Goal: Information Seeking & Learning: Learn about a topic

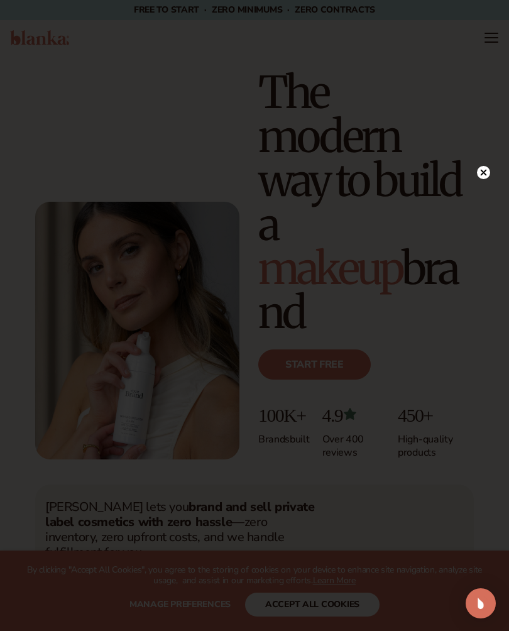
click at [477, 168] on icon at bounding box center [483, 172] width 13 height 13
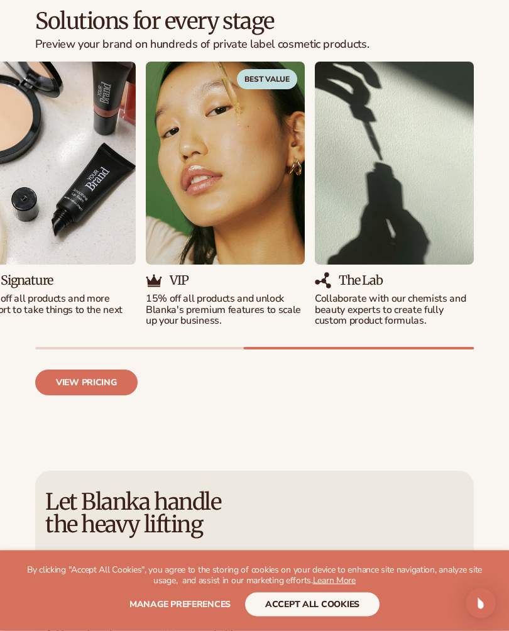
scroll to position [1468, 0]
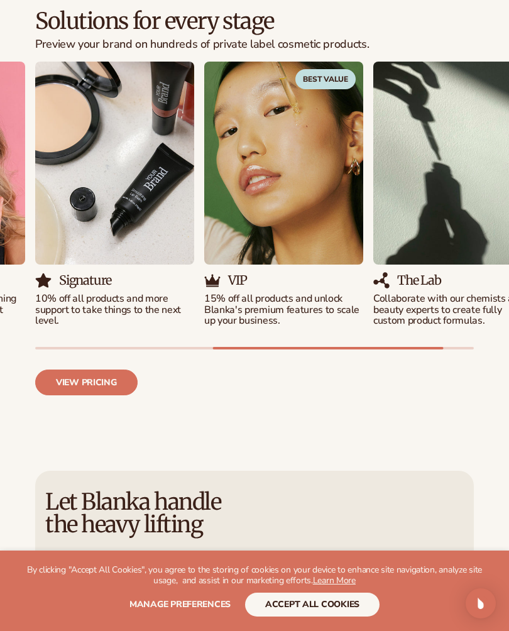
click at [65, 369] on link "View pricing" at bounding box center [86, 382] width 102 height 26
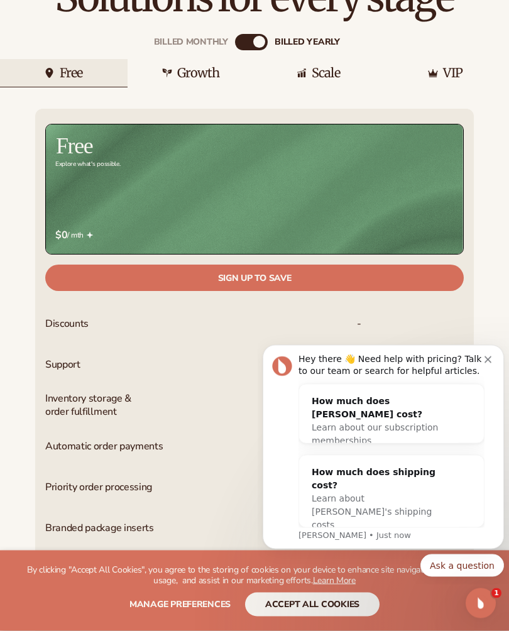
scroll to position [433, 0]
click at [487, 346] on div "Hey there 👋 Need help with pricing? Talk to our team or search for helpful arti…" at bounding box center [383, 447] width 241 height 204
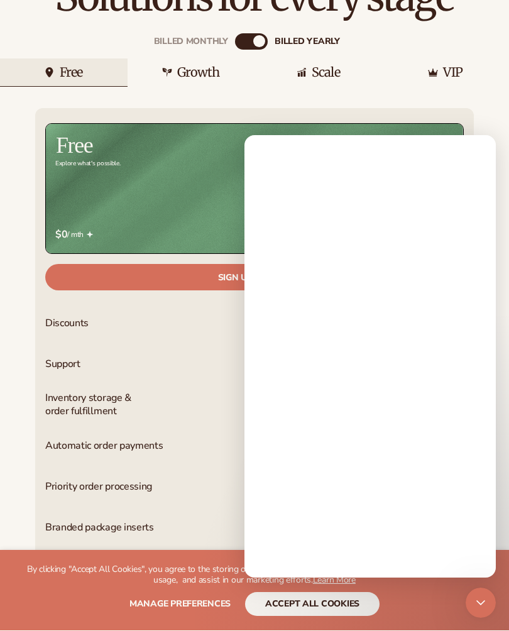
scroll to position [0, 0]
click at [475, 356] on div "Intercom messenger" at bounding box center [369, 376] width 251 height 402
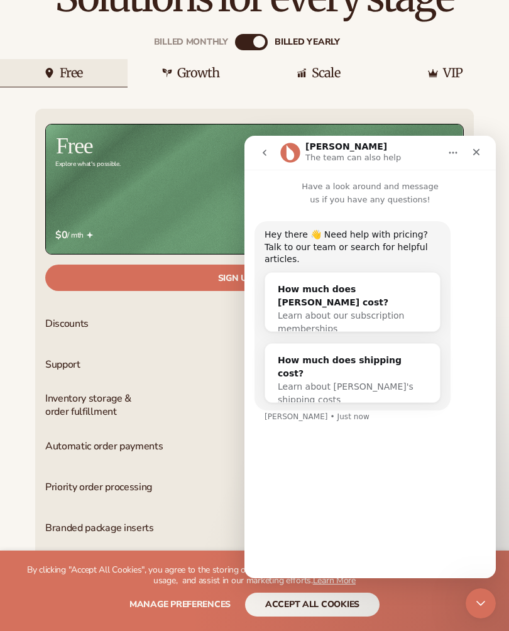
click at [457, 156] on icon "Home" at bounding box center [453, 153] width 10 height 10
click at [472, 146] on div "Close" at bounding box center [476, 152] width 23 height 23
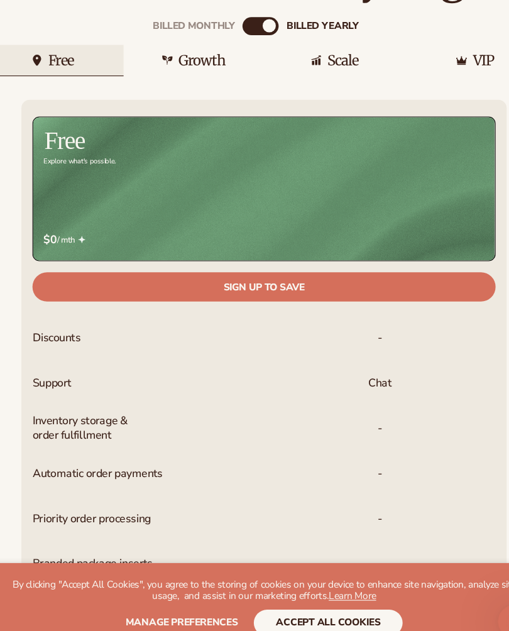
scroll to position [419, 0]
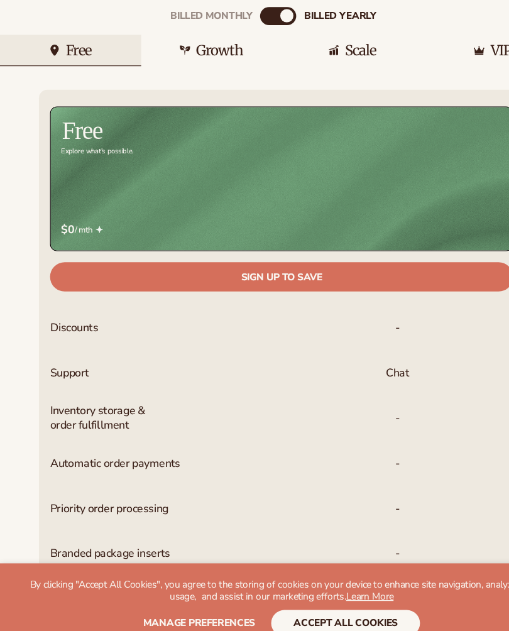
click at [4, 397] on div "Billed Monthly billed Yearly Billed Monthly billed Yearly Free Growth Scale VIP…" at bounding box center [254, 418] width 509 height 770
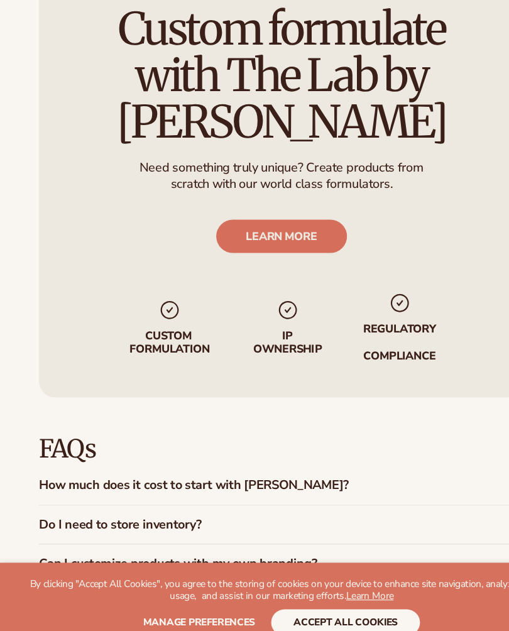
scroll to position [1749, 0]
click at [236, 240] on link "LEARN MORE" at bounding box center [254, 255] width 119 height 30
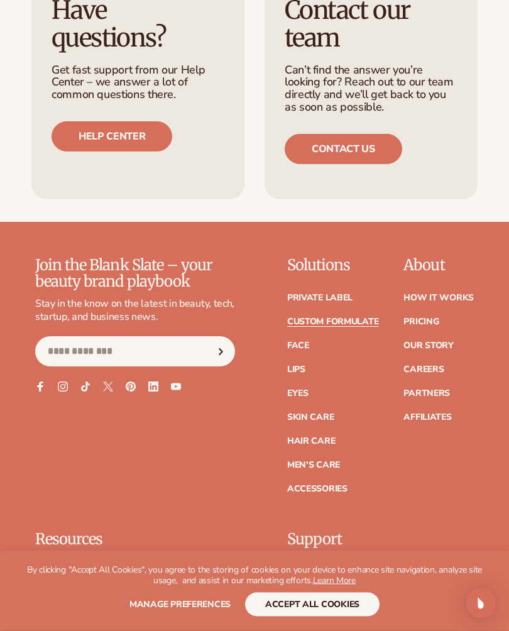
scroll to position [1526, 0]
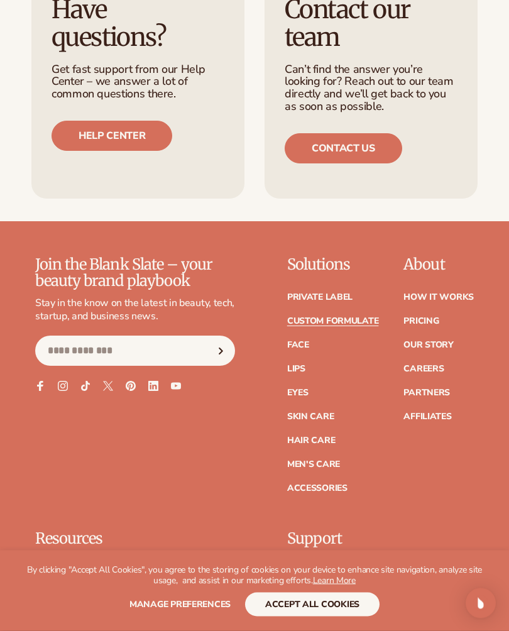
click at [297, 293] on link "Private label" at bounding box center [319, 297] width 65 height 9
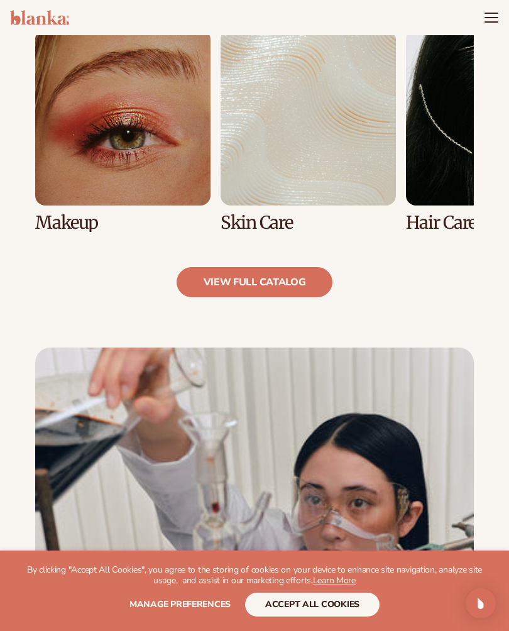
scroll to position [903, 0]
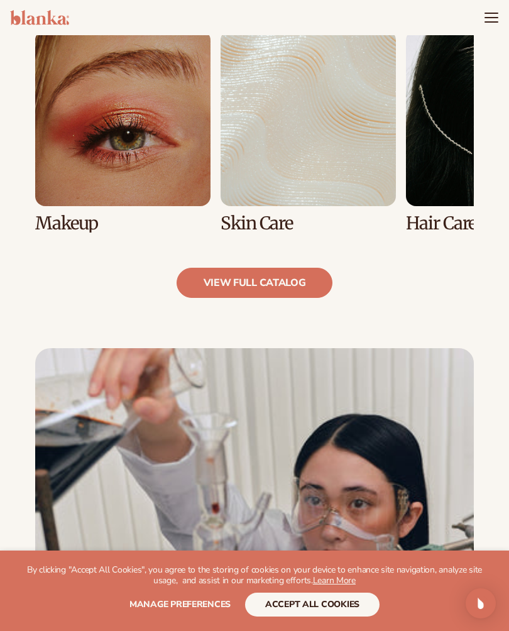
click at [230, 276] on link "view full catalog" at bounding box center [254, 283] width 156 height 30
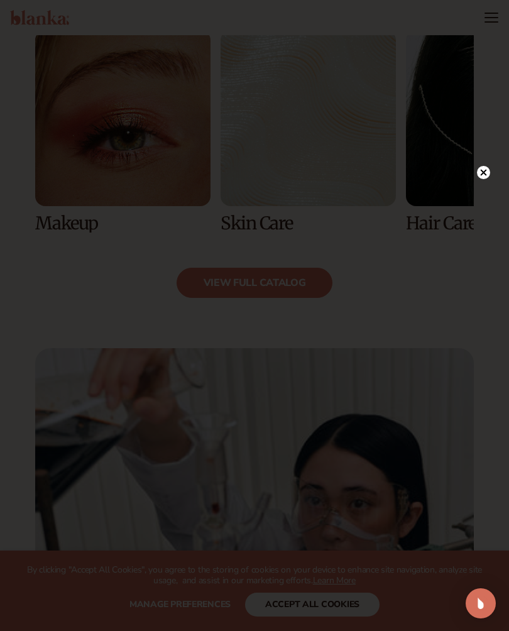
click at [466, 168] on div at bounding box center [254, 315] width 509 height 631
click at [479, 180] on div at bounding box center [483, 172] width 13 height 22
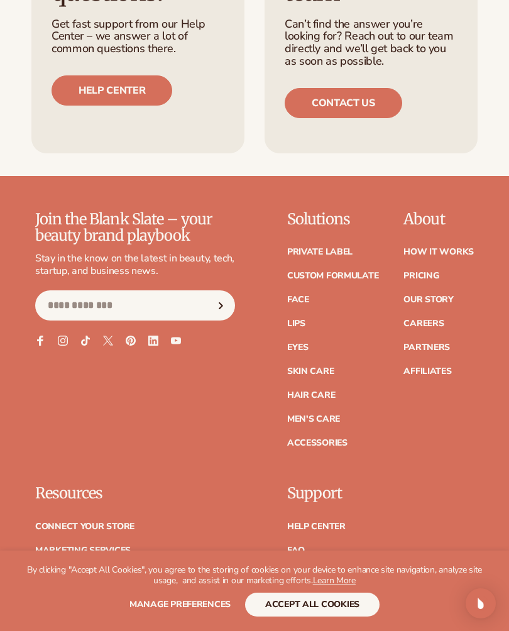
scroll to position [2247, 0]
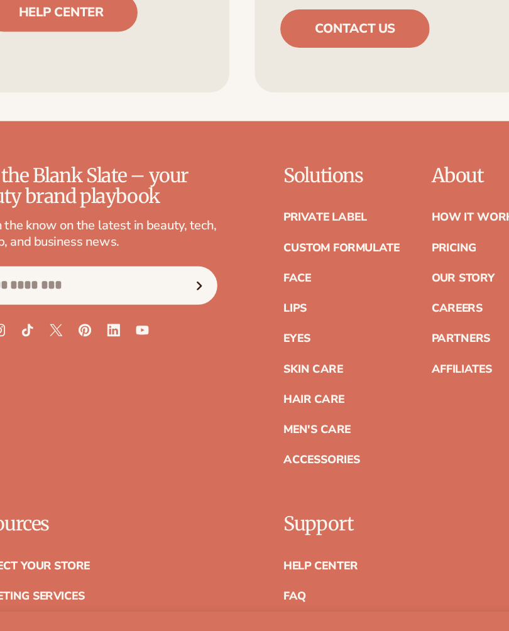
click at [403, 259] on link "Pricing" at bounding box center [420, 263] width 35 height 9
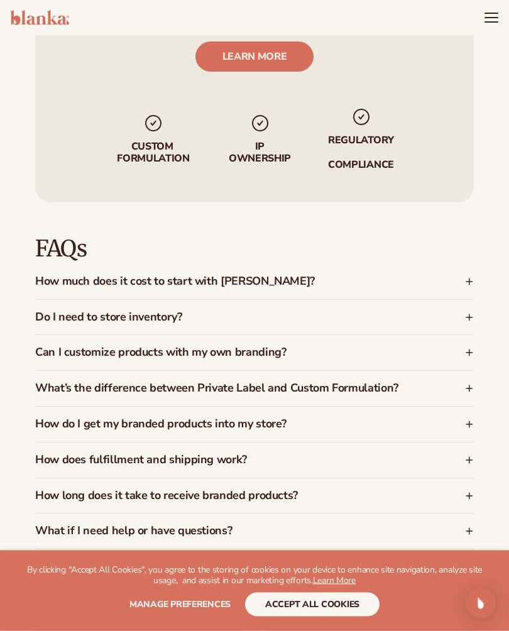
scroll to position [1948, 0]
click at [67, 275] on h3 "How much does it cost to start with Blanka?" at bounding box center [227, 281] width 384 height 13
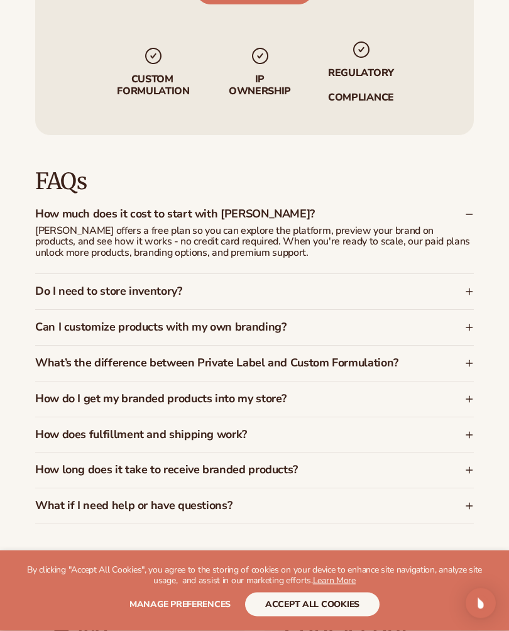
scroll to position [2015, 0]
click at [58, 357] on h3 "What’s the difference between Private Label and Custom Formulation?" at bounding box center [227, 363] width 384 height 13
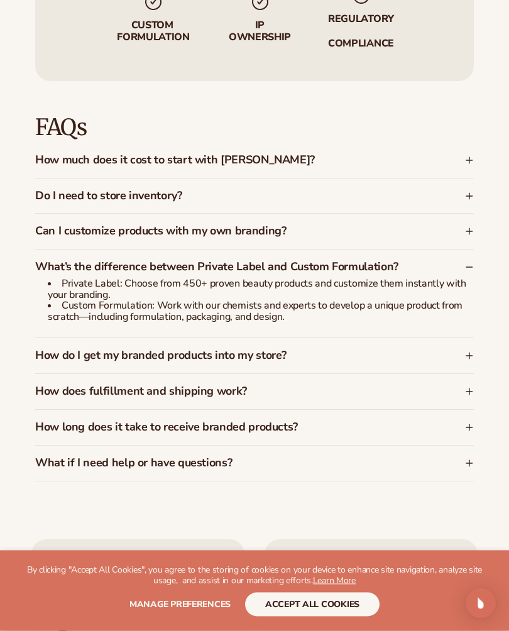
scroll to position [2071, 0]
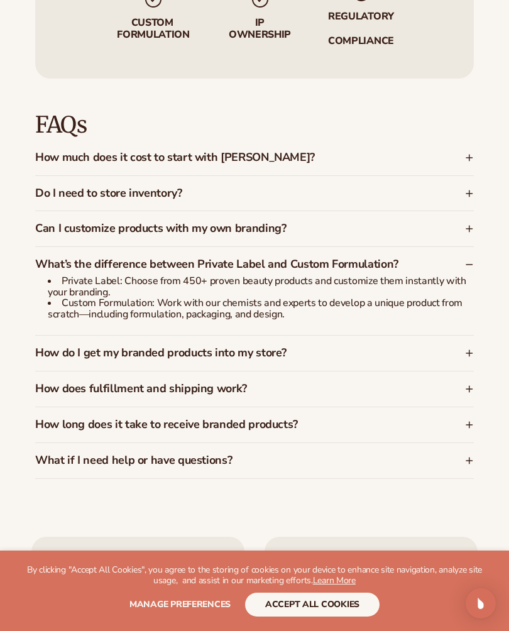
click at [41, 335] on div "How do I get my branded products into my store?" at bounding box center [254, 352] width 438 height 35
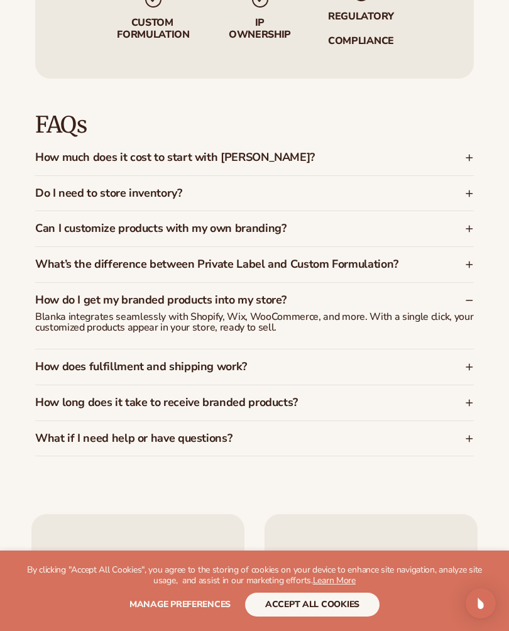
click at [72, 360] on h3 "How does fulfillment and shipping work?" at bounding box center [227, 366] width 384 height 13
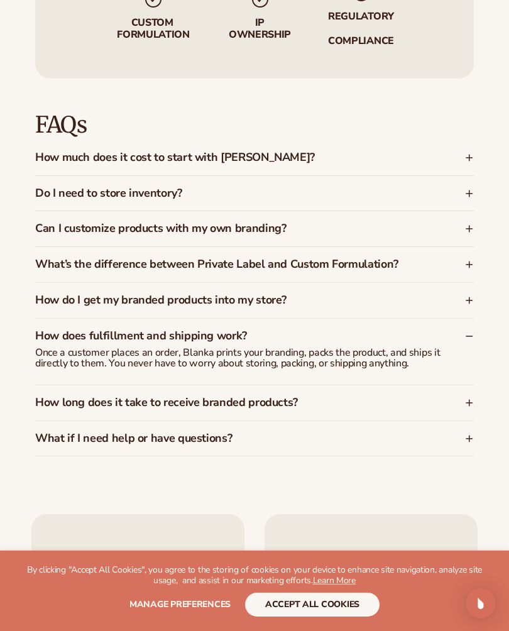
click at [67, 396] on h3 "How long does it take to receive branded products?" at bounding box center [227, 402] width 384 height 13
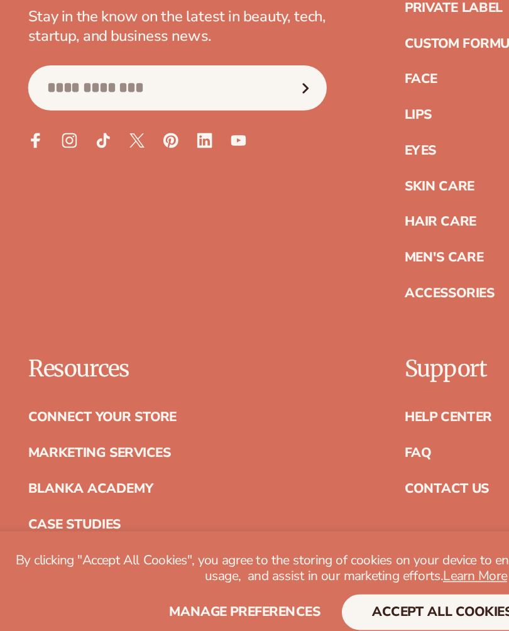
scroll to position [2723, 0]
click at [45, 493] on link "Marketing services" at bounding box center [82, 497] width 95 height 9
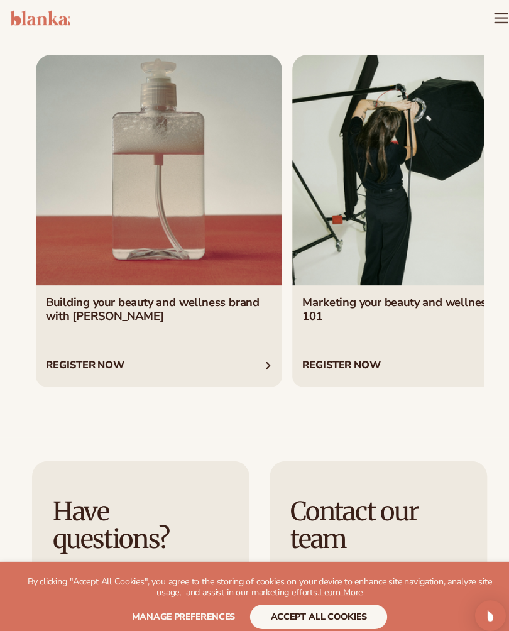
scroll to position [3682, 0]
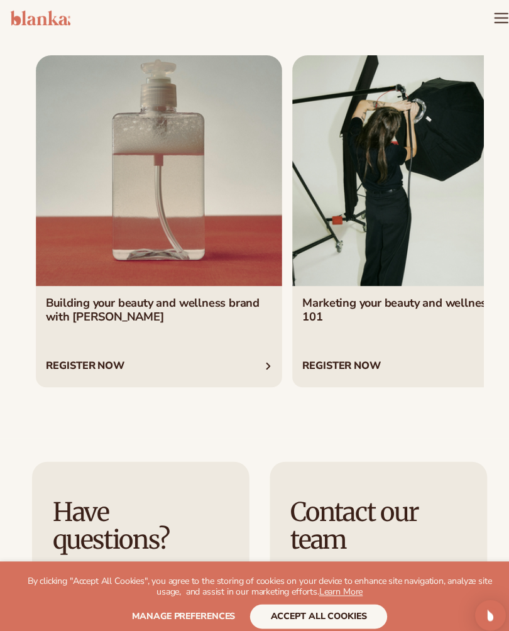
click at [91, 180] on link "1 / 4" at bounding box center [155, 217] width 241 height 326
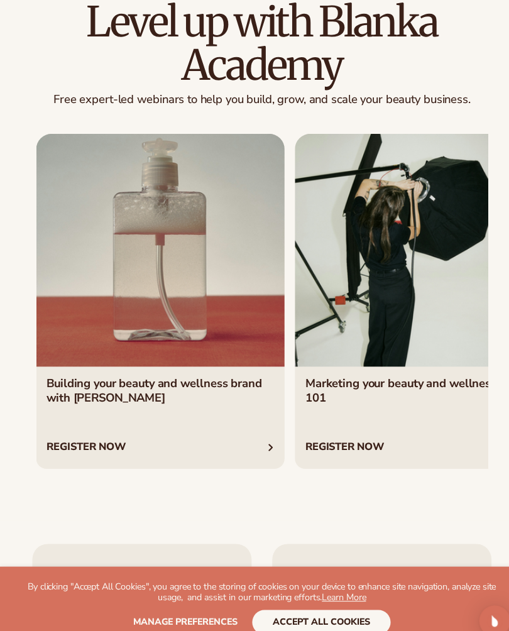
scroll to position [3606, 0]
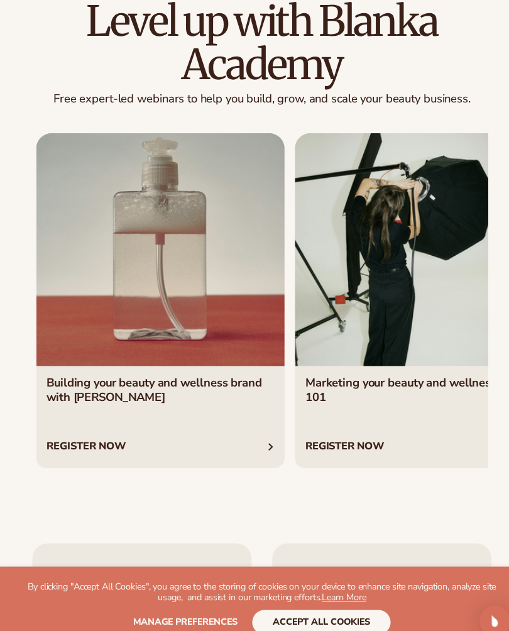
click at [71, 416] on link "1 / 4" at bounding box center [155, 292] width 241 height 326
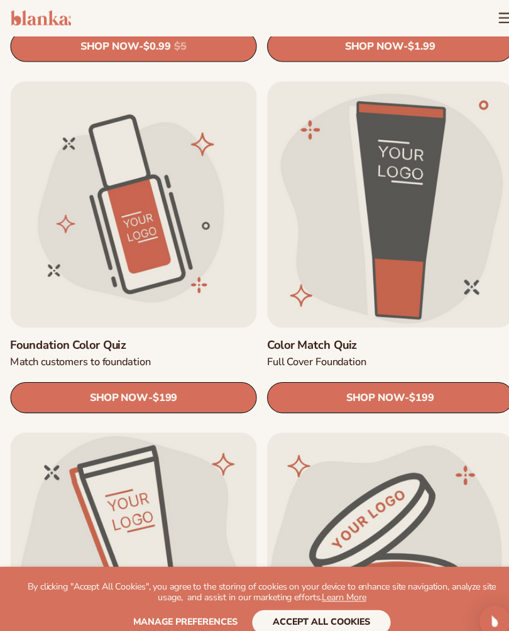
scroll to position [1355, 0]
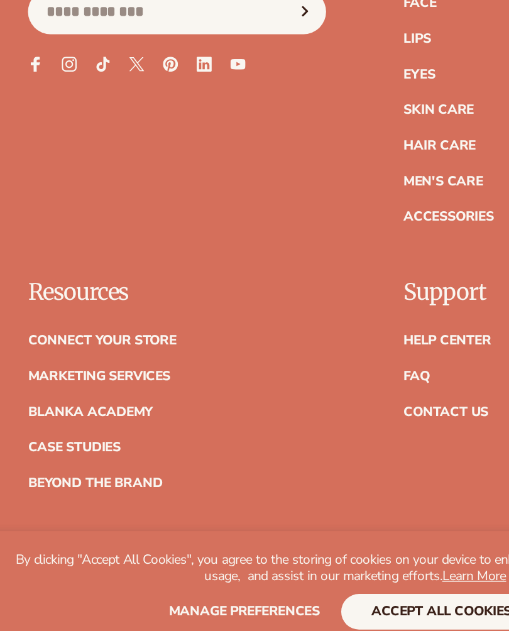
scroll to position [2743, 0]
click at [35, 513] on link "Beyond the brand" at bounding box center [80, 517] width 90 height 9
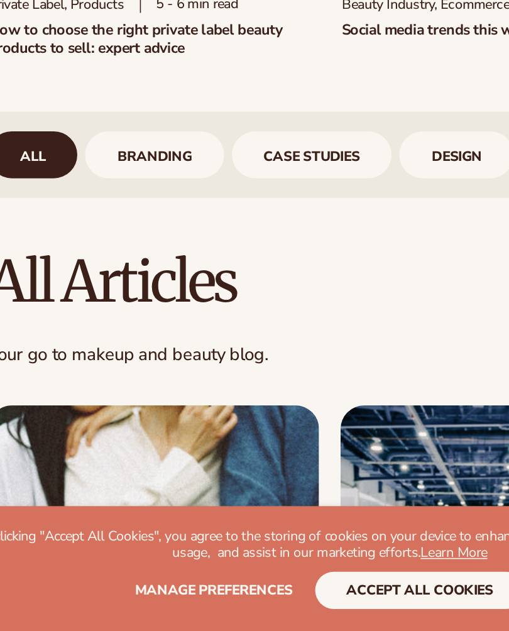
scroll to position [653, 0]
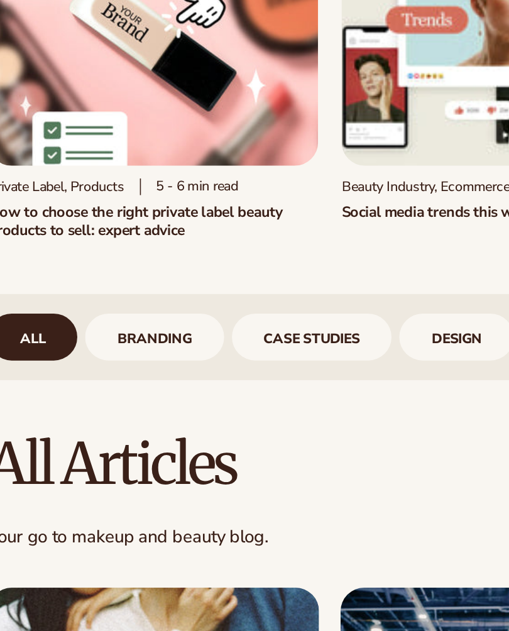
click at [35, 310] on link "All" at bounding box center [63, 325] width 57 height 30
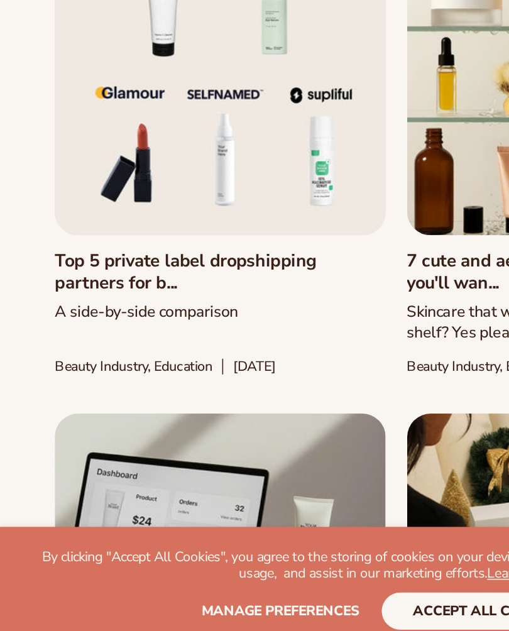
scroll to position [2283, 0]
click at [43, 373] on link "Top 5 private label dropshipping partners for b..." at bounding box center [141, 386] width 212 height 27
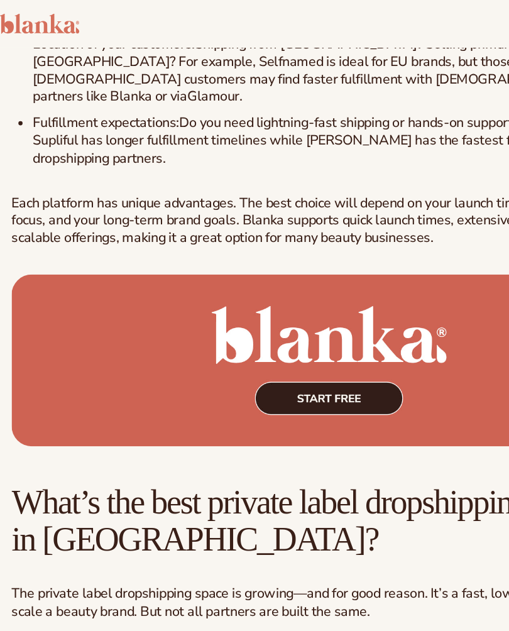
scroll to position [4302, 0]
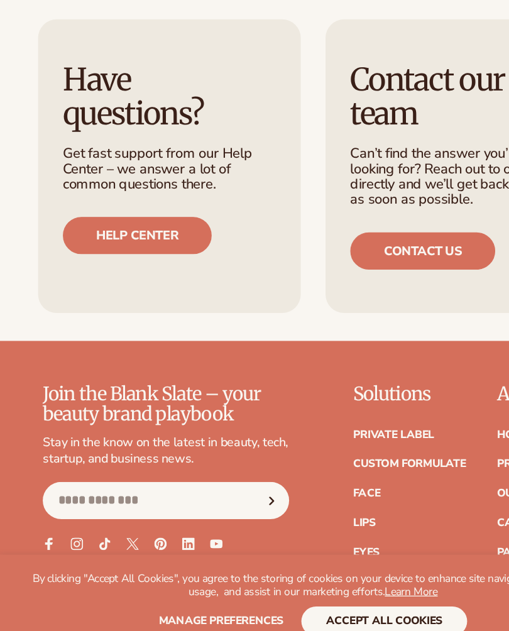
scroll to position [5858, 0]
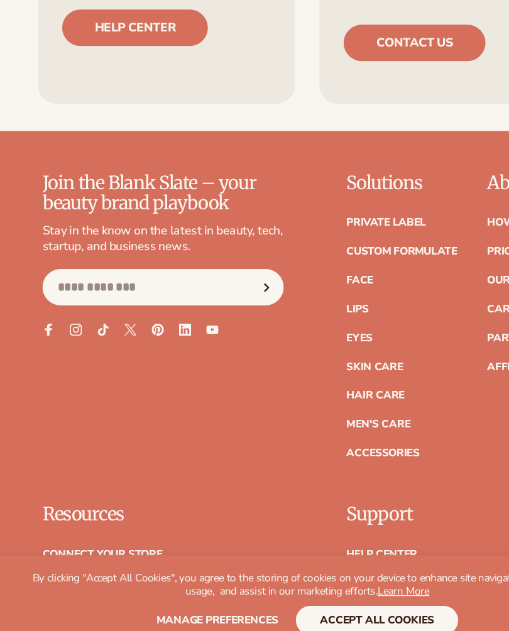
scroll to position [6059, 0]
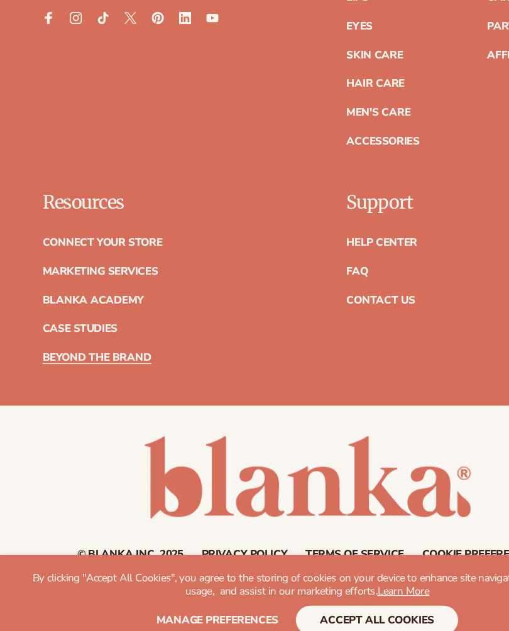
scroll to position [6461, 0]
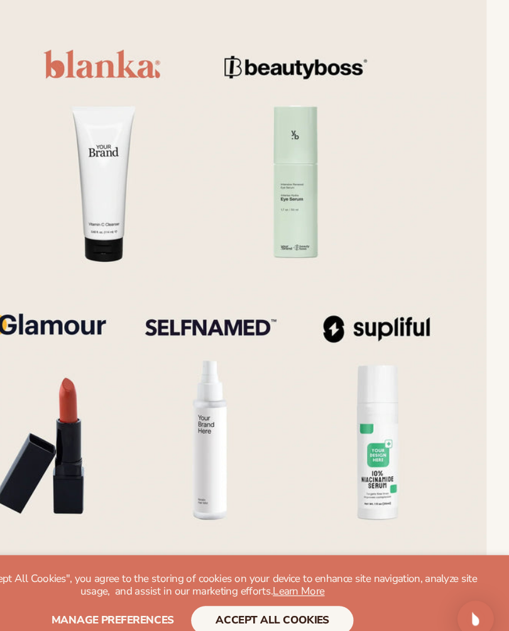
scroll to position [253, 0]
